Goal: Information Seeking & Learning: Learn about a topic

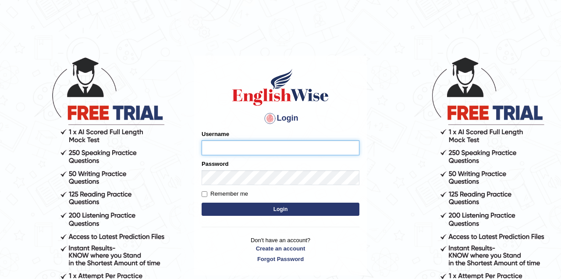
click at [244, 148] on input "Username" at bounding box center [281, 147] width 158 height 15
type input "Jade0806"
click at [227, 204] on button "Login" at bounding box center [281, 208] width 158 height 13
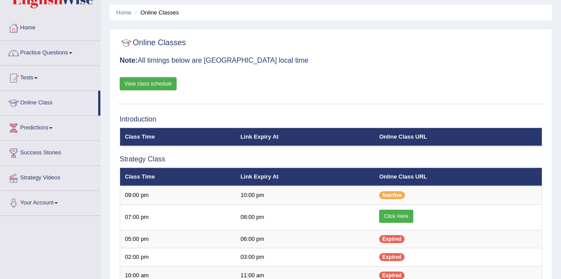
scroll to position [88, 0]
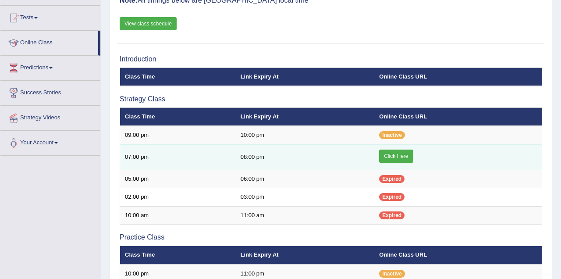
click at [394, 153] on link "Click Here" at bounding box center [396, 155] width 34 height 13
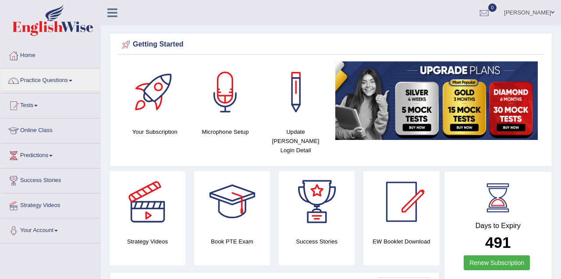
click at [67, 81] on link "Practice Questions" at bounding box center [50, 79] width 100 height 22
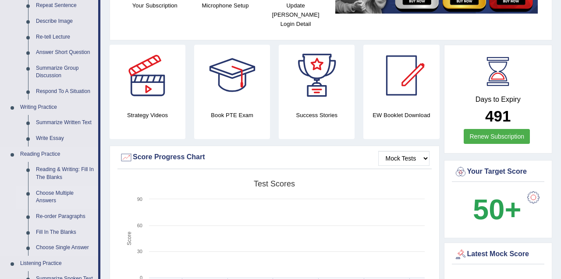
scroll to position [131, 0]
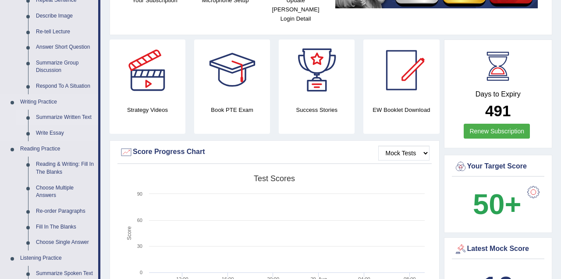
click at [71, 116] on link "Summarize Written Text" at bounding box center [65, 118] width 66 height 16
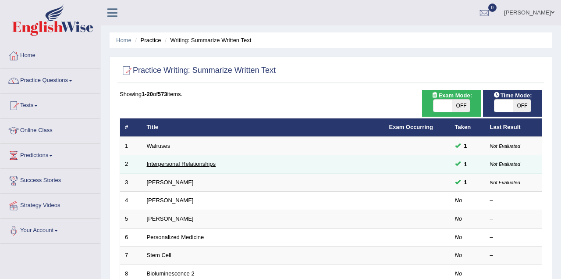
click at [156, 164] on link "Interpersonal Relationships" at bounding box center [181, 163] width 69 height 7
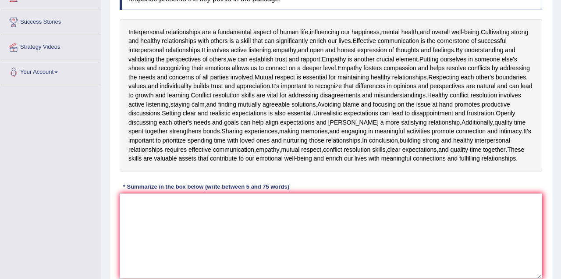
scroll to position [143, 0]
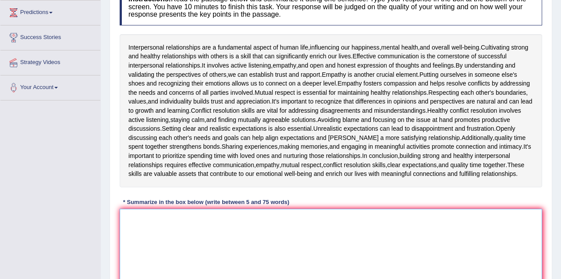
click at [396, 241] on textarea at bounding box center [331, 251] width 422 height 85
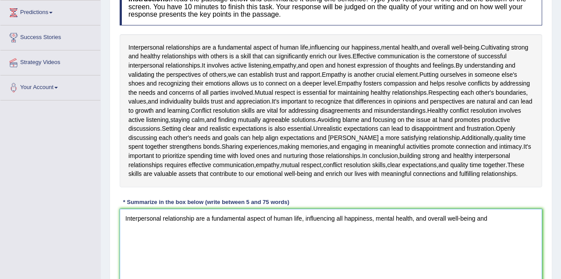
click at [475, 228] on textarea "Interpersonal relationship are a fundamental aspect of human life, influencing …" at bounding box center [331, 251] width 422 height 85
click at [496, 226] on textarea "Interpersonal relationship are a fundamental aspect of human life, influencing …" at bounding box center [331, 251] width 422 height 85
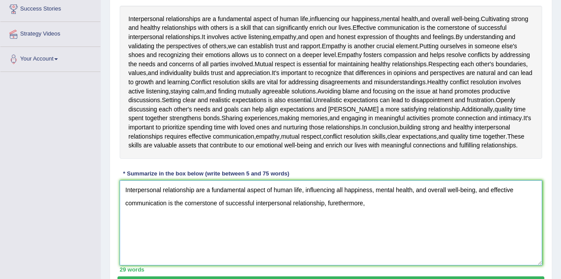
scroll to position [187, 0]
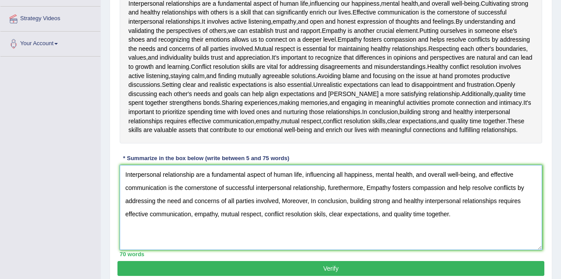
click at [340, 196] on textarea "Interpersonal relationship are a fundamental aspect of human life, influencing …" at bounding box center [331, 207] width 422 height 85
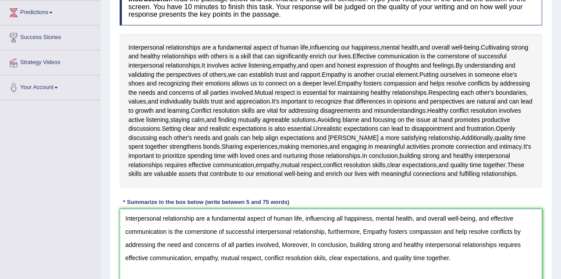
click at [368, 239] on textarea "Interpersonal relationship are a fundamental aspect of human life, influencing …" at bounding box center [331, 251] width 422 height 85
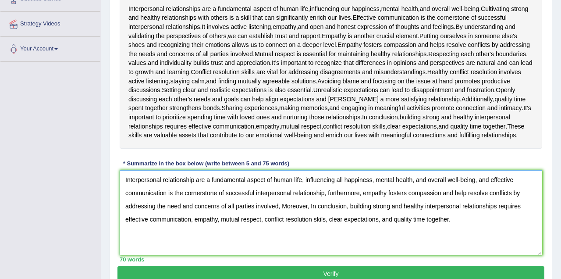
scroll to position [230, 0]
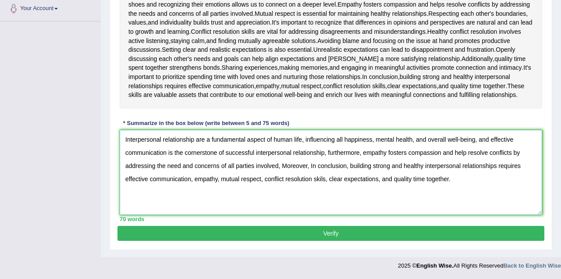
type textarea "Interpersonal relationship are a fundamental aspect of human life, influencing …"
click at [330, 230] on button "Verify" at bounding box center [330, 233] width 427 height 15
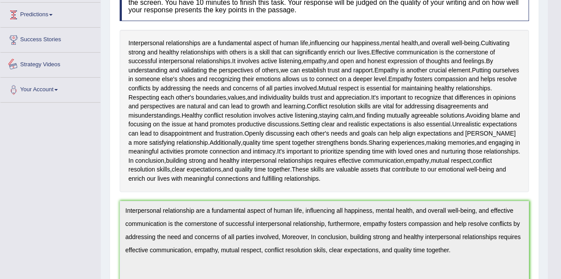
scroll to position [25, 0]
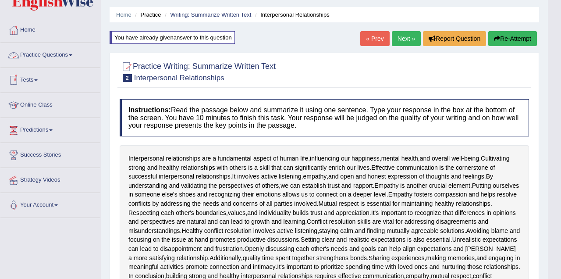
click at [62, 52] on link "Practice Questions" at bounding box center [50, 54] width 100 height 22
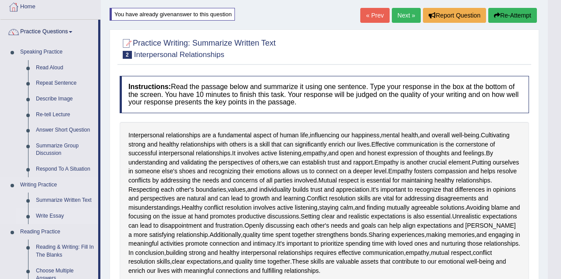
scroll to position [69, 0]
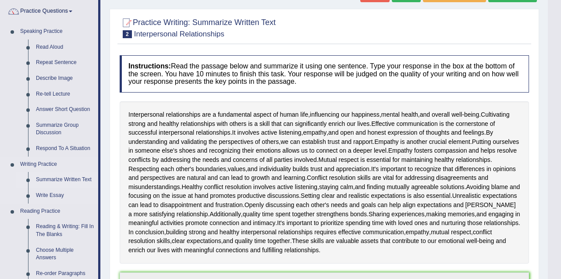
click at [67, 180] on link "Summarize Written Text" at bounding box center [65, 180] width 66 height 16
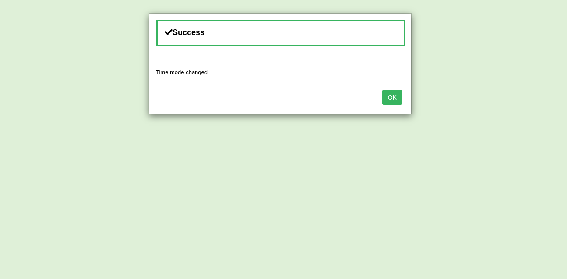
click at [395, 92] on button "OK" at bounding box center [393, 97] width 20 height 15
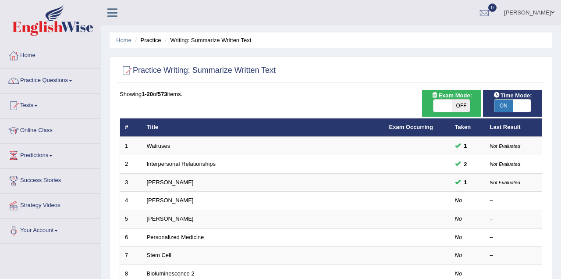
click at [459, 102] on span "OFF" at bounding box center [461, 105] width 18 height 12
checkbox input "true"
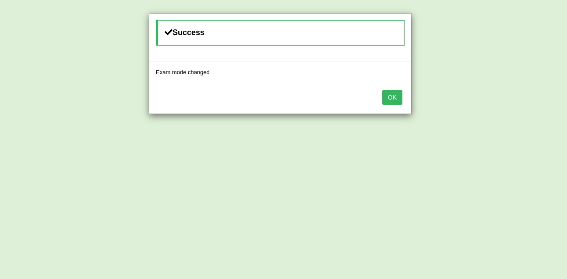
click at [398, 97] on button "OK" at bounding box center [393, 97] width 20 height 15
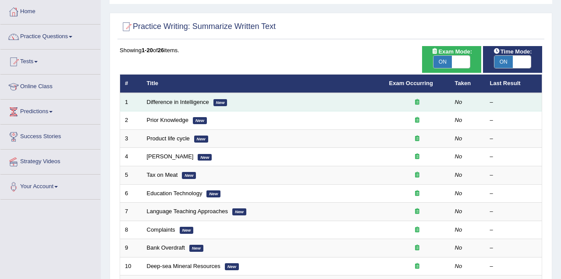
click at [336, 101] on td "Difference in Intelligence New" at bounding box center [263, 102] width 242 height 18
click at [193, 98] on td "Difference in Intelligence New" at bounding box center [263, 102] width 242 height 18
click at [181, 99] on link "Difference in Intelligence" at bounding box center [178, 102] width 62 height 7
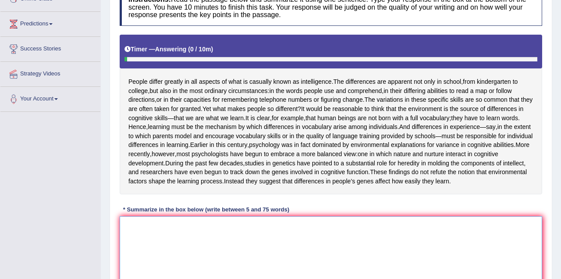
click at [215, 264] on textarea at bounding box center [331, 258] width 422 height 85
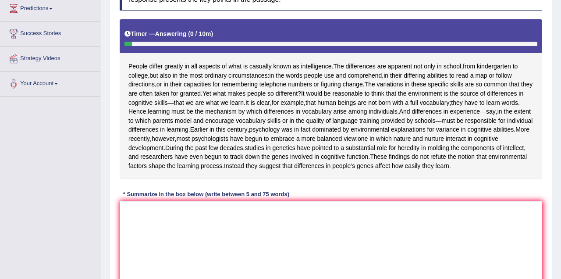
scroll to position [131, 0]
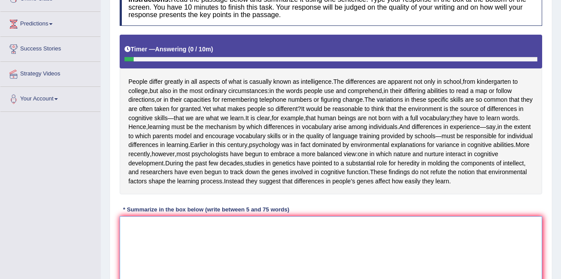
type textarea "O"
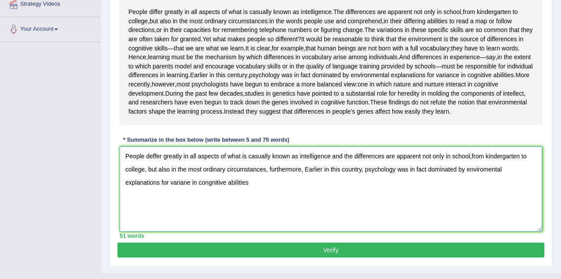
scroll to position [201, 0]
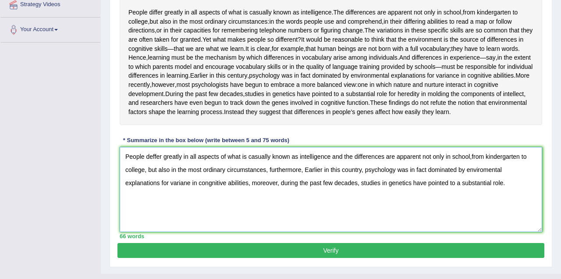
type textarea "People deffer greatly in all aspects of what is casually known as intelligence …"
click at [202, 258] on button "Verify" at bounding box center [330, 250] width 427 height 15
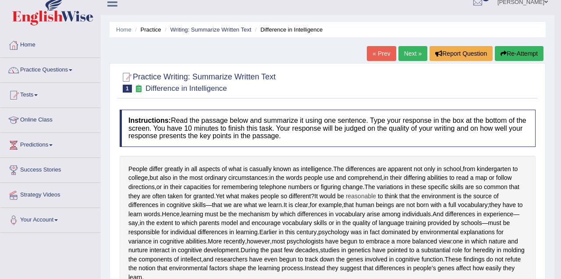
scroll to position [4, 0]
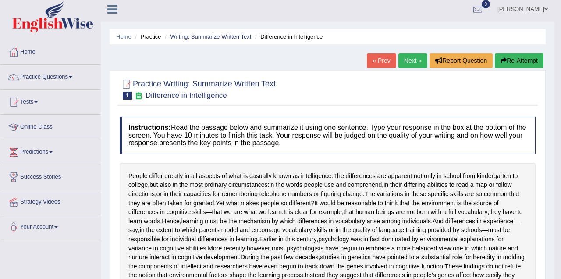
click at [410, 59] on link "Next »" at bounding box center [412, 60] width 29 height 15
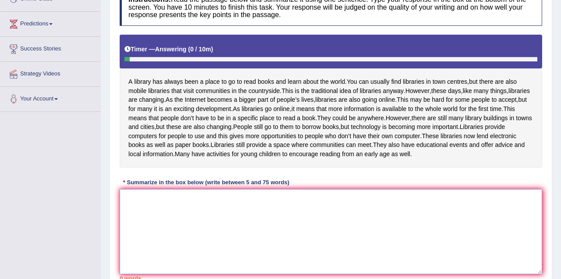
click at [251, 246] on textarea at bounding box center [331, 231] width 422 height 85
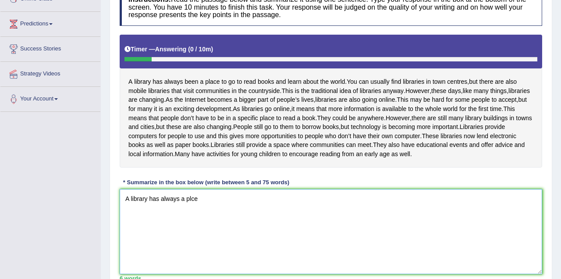
click at [179, 224] on textarea "A library has always a plce" at bounding box center [331, 231] width 422 height 85
click at [219, 225] on textarea "A library has always been a plce" at bounding box center [331, 231] width 422 height 85
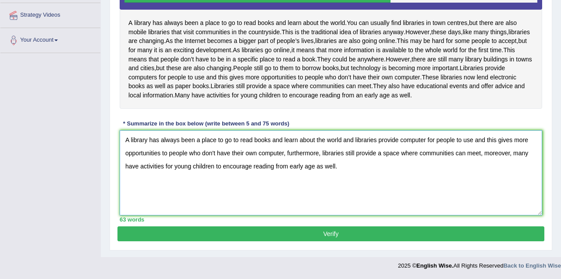
scroll to position [217, 0]
click at [340, 140] on textarea "A library has always been a place to go to read books and learn about the world…" at bounding box center [331, 172] width 422 height 85
type textarea "A library has always been a place to go to read books and learn about the world…"
click at [323, 233] on button "Verify" at bounding box center [330, 233] width 427 height 15
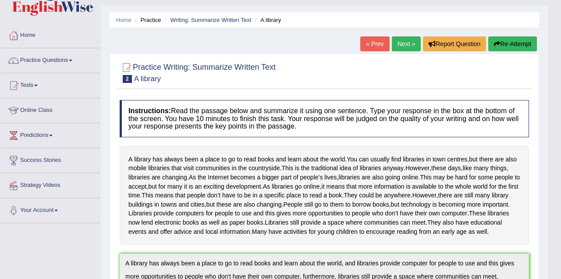
scroll to position [0, 0]
